Goal: Task Accomplishment & Management: Manage account settings

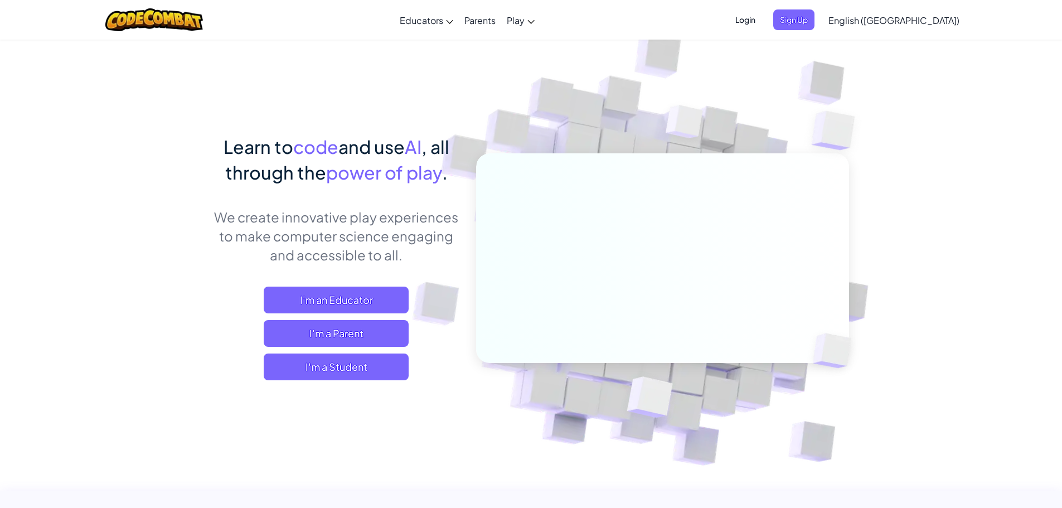
click at [762, 21] on span "Login" at bounding box center [745, 19] width 33 height 21
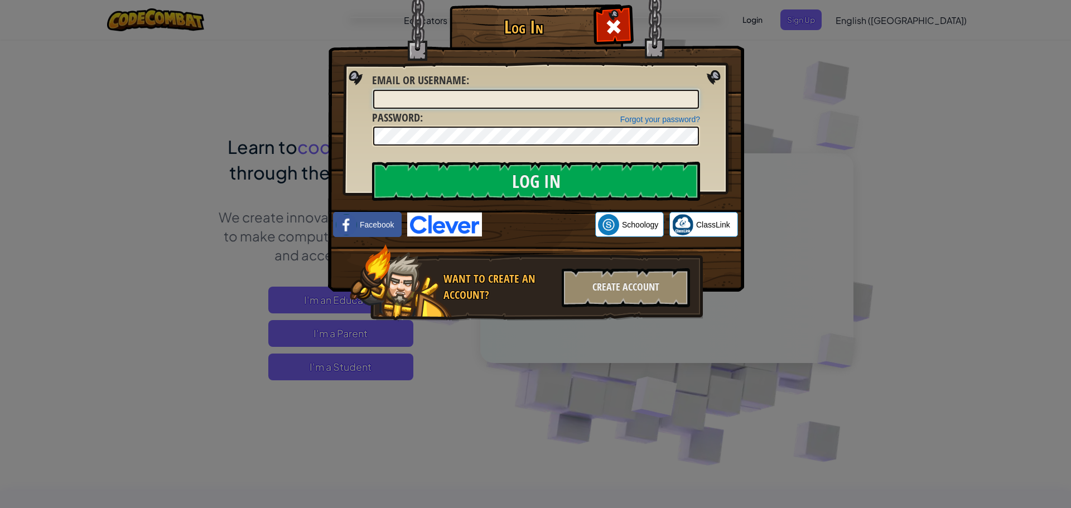
click at [610, 102] on input "Email or Username :" at bounding box center [536, 99] width 326 height 19
click at [792, 445] on div "Log In Unknown Error Email or Username : Forgot your password? Password : Log I…" at bounding box center [535, 254] width 1071 height 508
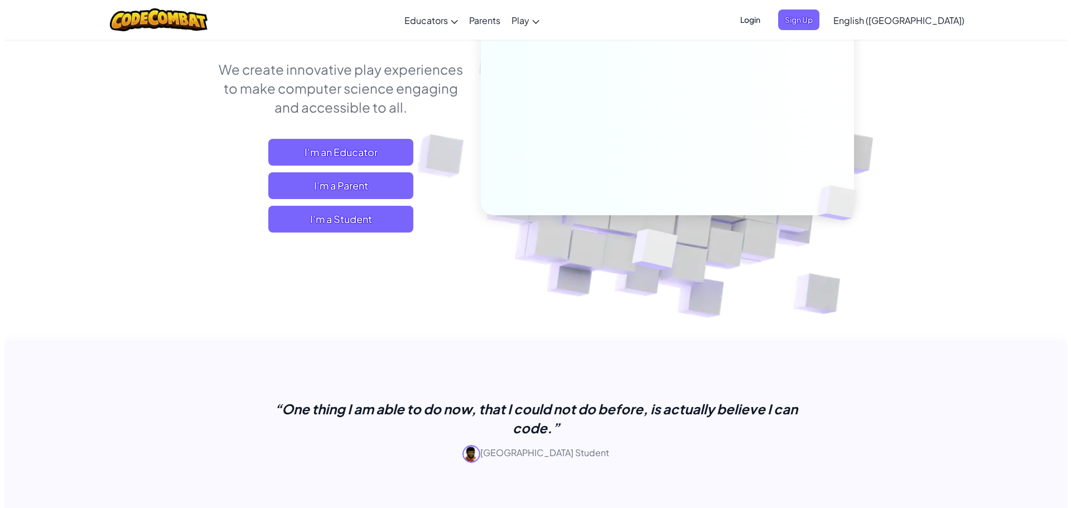
scroll to position [167, 0]
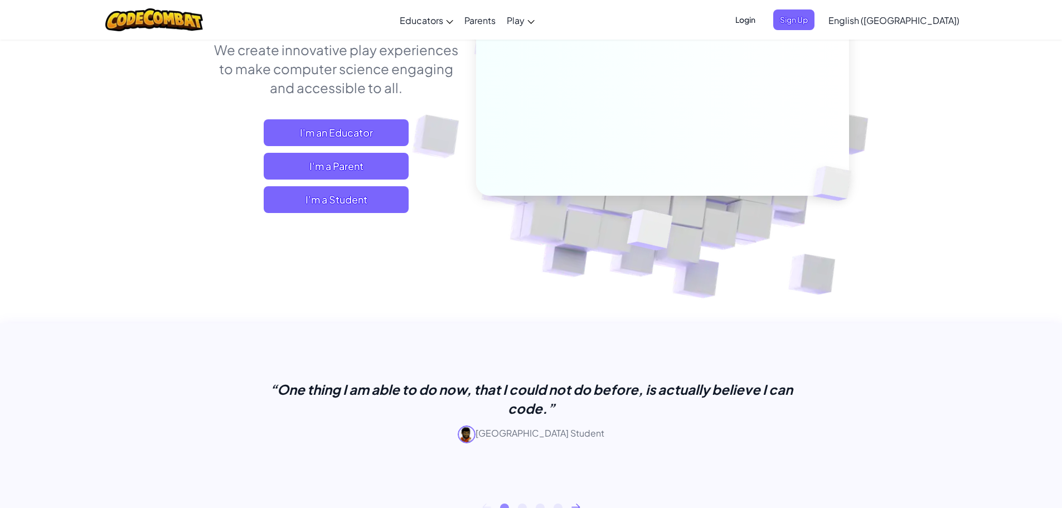
click at [762, 23] on span "Login" at bounding box center [745, 19] width 33 height 21
